Goal: Navigation & Orientation: Understand site structure

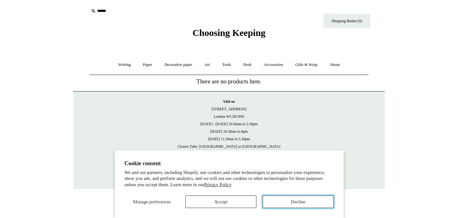
click at [298, 199] on button "Decline" at bounding box center [298, 201] width 71 height 12
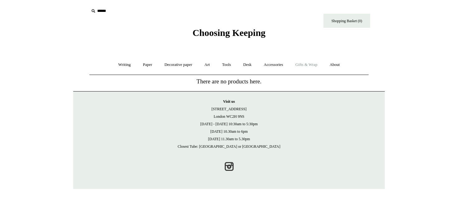
click at [314, 66] on link "Gifts & Wrap +" at bounding box center [306, 64] width 33 height 17
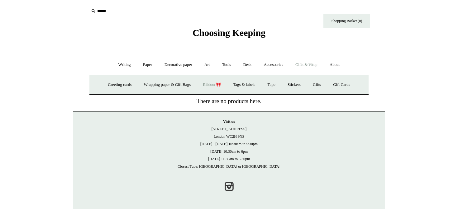
click at [213, 88] on link "Ribbon 🎀" at bounding box center [211, 84] width 29 height 17
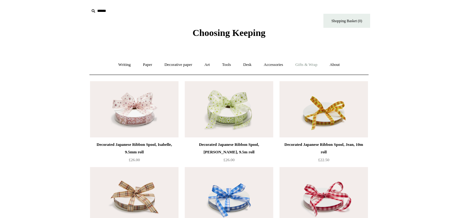
click at [317, 64] on link "Gifts & Wrap +" at bounding box center [306, 64] width 33 height 17
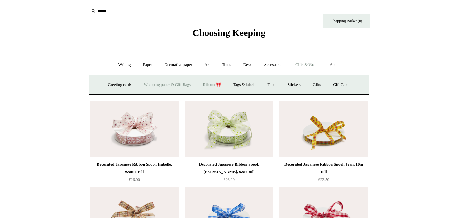
click at [167, 85] on link "Wrapping paper & Gift Bags" at bounding box center [167, 84] width 58 height 17
click at [278, 84] on link "Tape" at bounding box center [271, 84] width 19 height 17
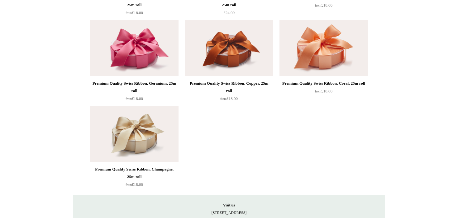
scroll to position [1015, 0]
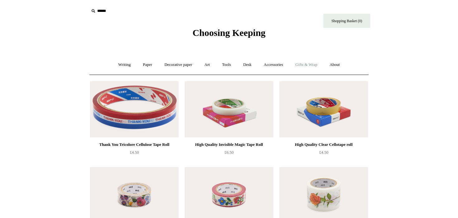
click at [305, 62] on link "Gifts & Wrap +" at bounding box center [306, 64] width 33 height 17
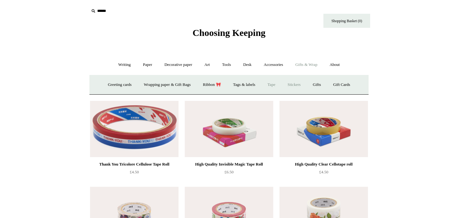
click at [300, 86] on link "Stickers" at bounding box center [294, 84] width 24 height 17
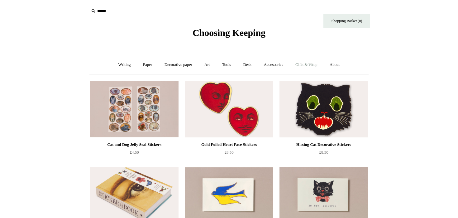
click at [308, 62] on link "Gifts & Wrap +" at bounding box center [306, 64] width 33 height 17
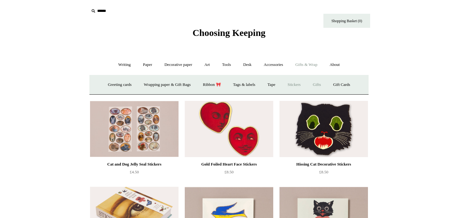
click at [322, 86] on link "Gifts +" at bounding box center [316, 84] width 19 height 17
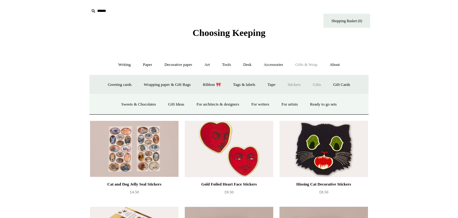
click at [321, 84] on link "Gifts -" at bounding box center [316, 84] width 19 height 17
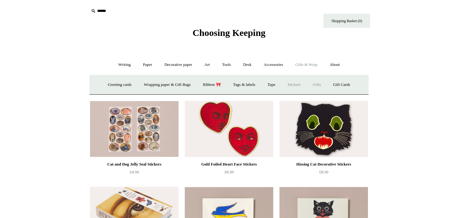
click at [321, 84] on link "Gifts +" at bounding box center [316, 84] width 19 height 17
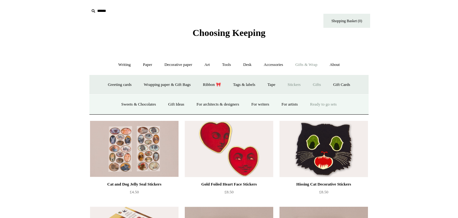
click at [334, 104] on link "Ready to go sets" at bounding box center [324, 104] width 38 height 17
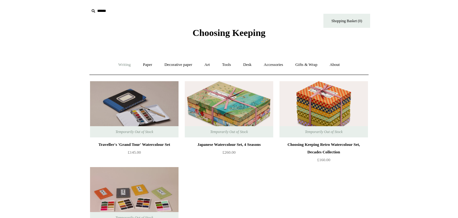
click at [115, 66] on link "Writing +" at bounding box center [125, 64] width 24 height 17
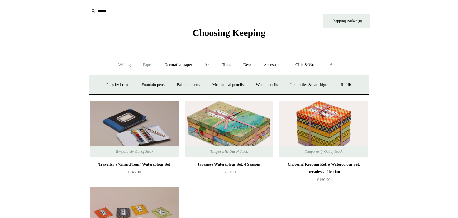
click at [145, 65] on link "Paper +" at bounding box center [147, 64] width 21 height 17
click at [315, 84] on link "Writing paper and envelopes +" at bounding box center [302, 84] width 58 height 17
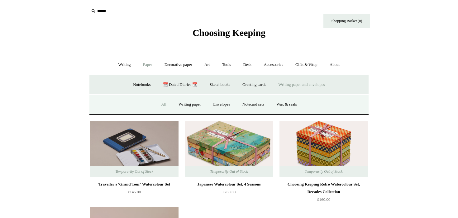
click at [159, 105] on link "All" at bounding box center [164, 104] width 17 height 17
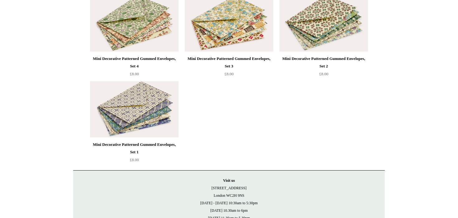
scroll to position [1287, 0]
